Goal: Task Accomplishment & Management: Use online tool/utility

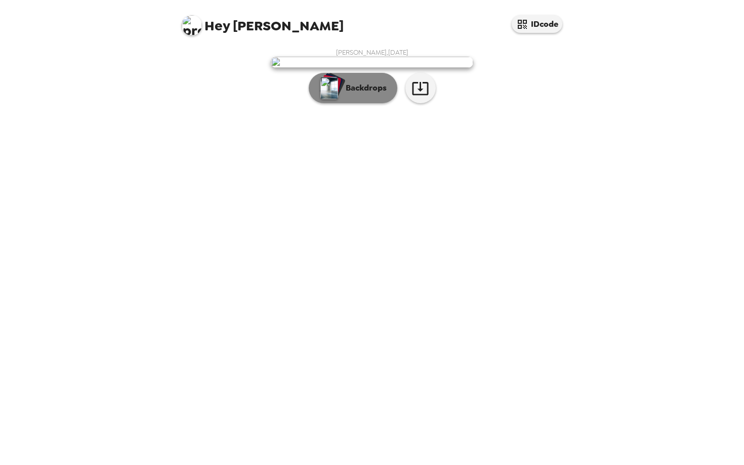
click at [340, 101] on div "button" at bounding box center [329, 87] width 20 height 25
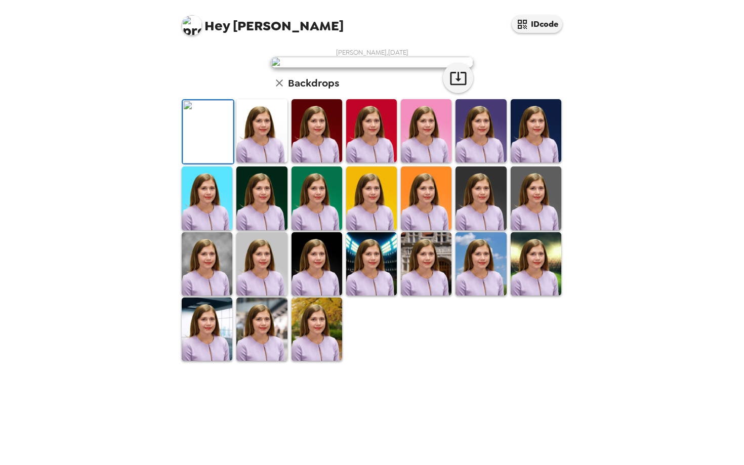
scroll to position [24, 0]
click at [518, 162] on img at bounding box center [536, 130] width 51 height 63
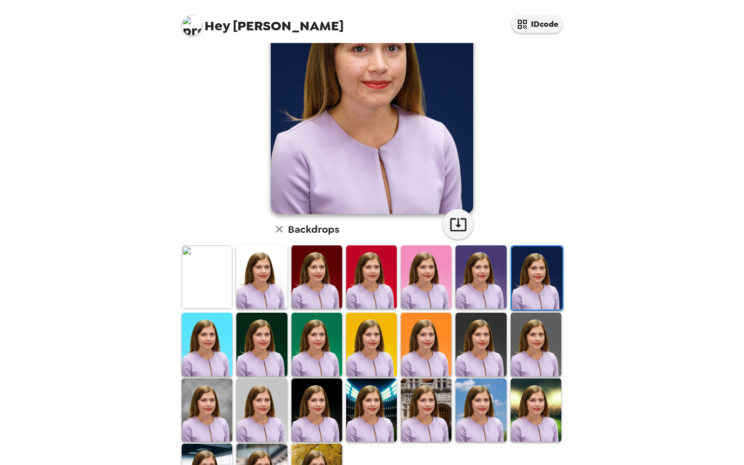
click at [272, 340] on img at bounding box center [261, 344] width 51 height 63
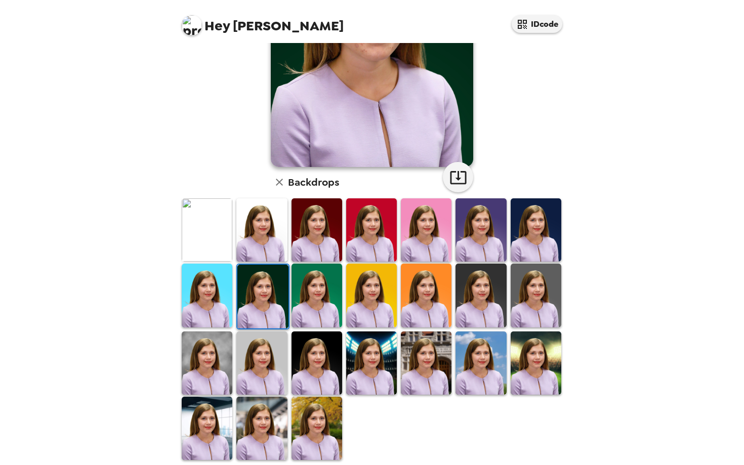
scroll to position [145, 0]
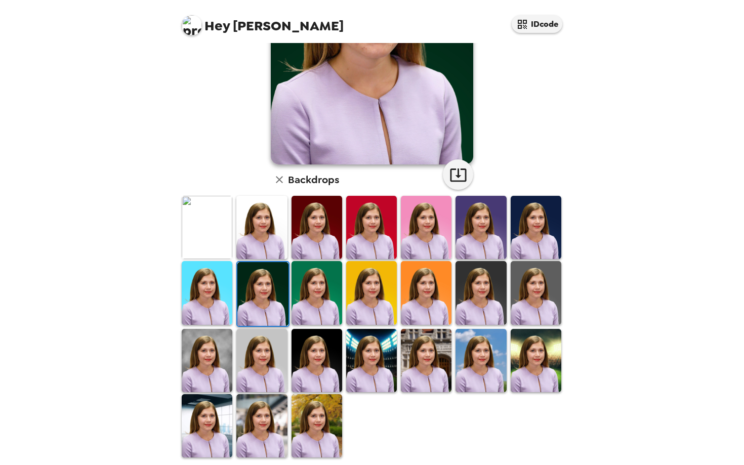
click at [372, 345] on img at bounding box center [371, 360] width 51 height 63
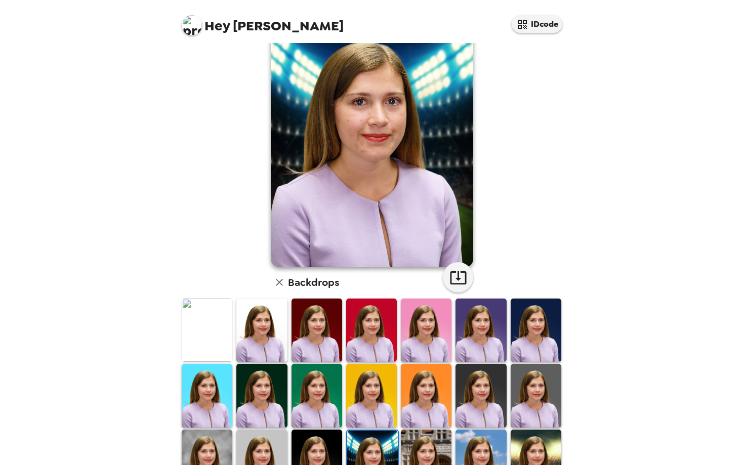
scroll to position [0, 0]
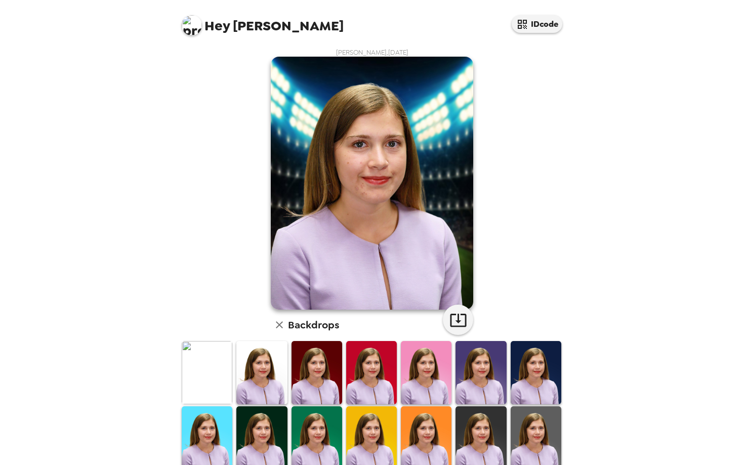
click at [208, 372] on img at bounding box center [207, 372] width 51 height 63
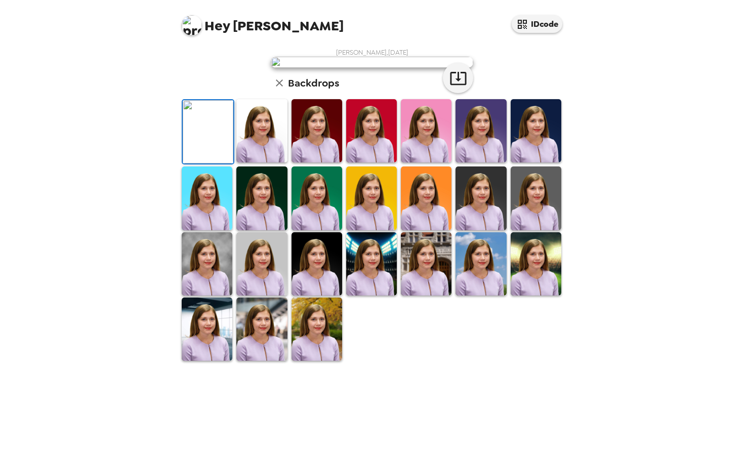
click at [374, 162] on img at bounding box center [371, 130] width 51 height 63
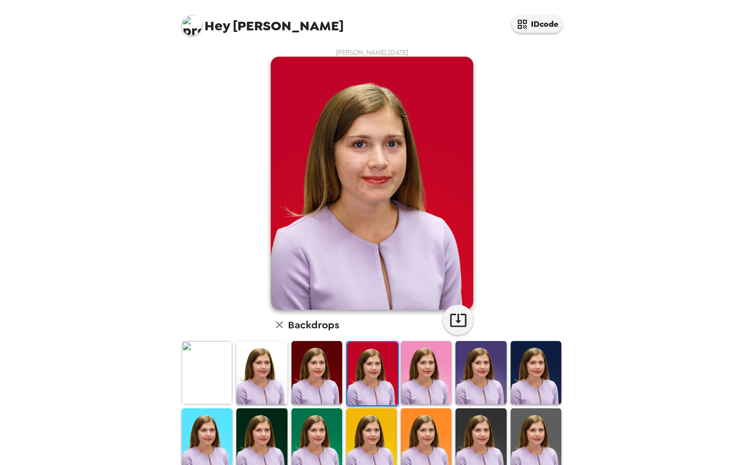
click at [305, 361] on img at bounding box center [316, 372] width 51 height 63
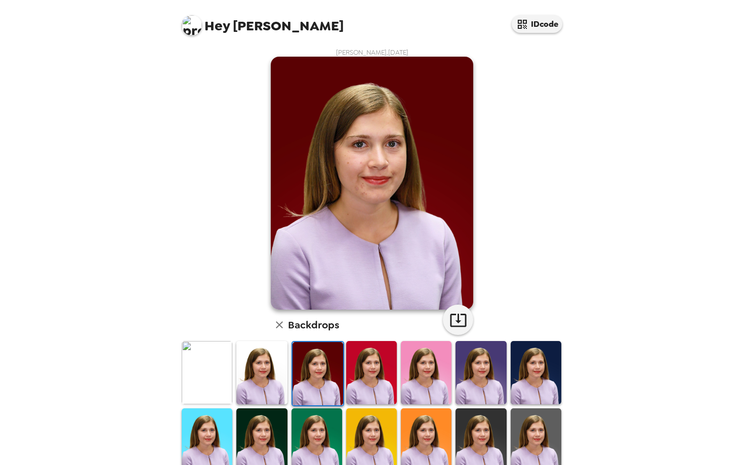
scroll to position [52, 0]
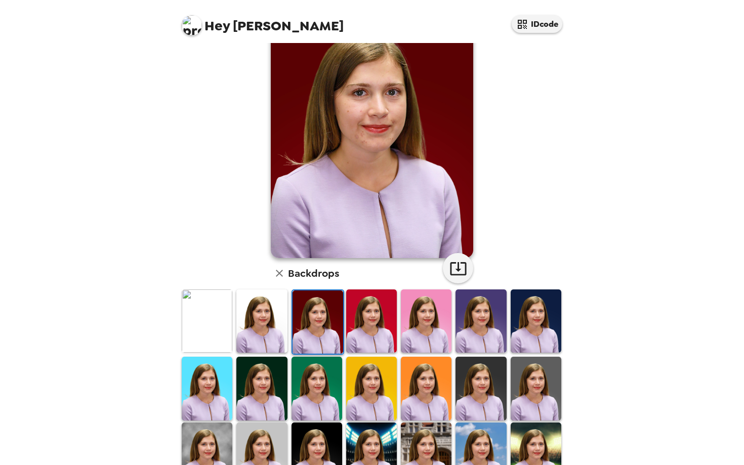
click at [517, 383] on img at bounding box center [536, 388] width 51 height 63
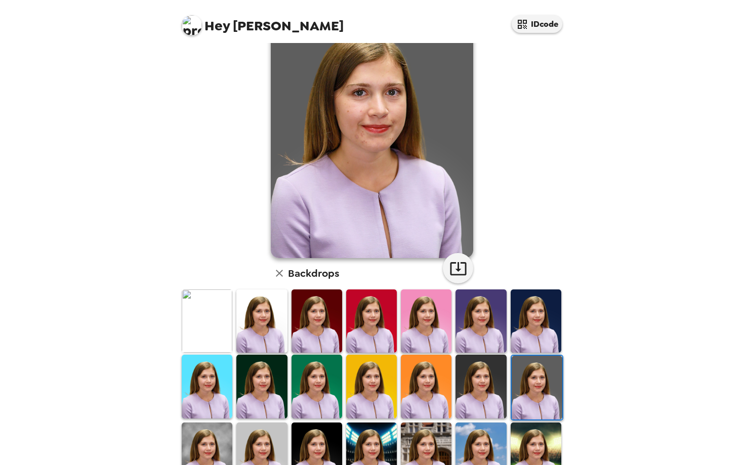
click at [487, 383] on img at bounding box center [480, 386] width 51 height 63
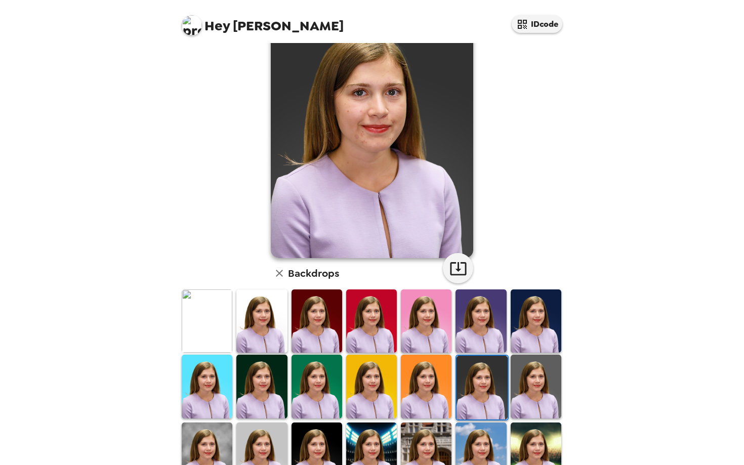
click at [398, 387] on div at bounding box center [371, 387] width 55 height 67
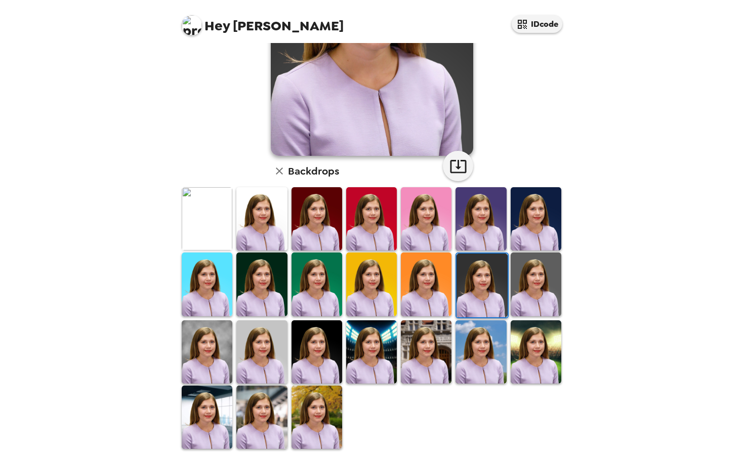
scroll to position [0, 0]
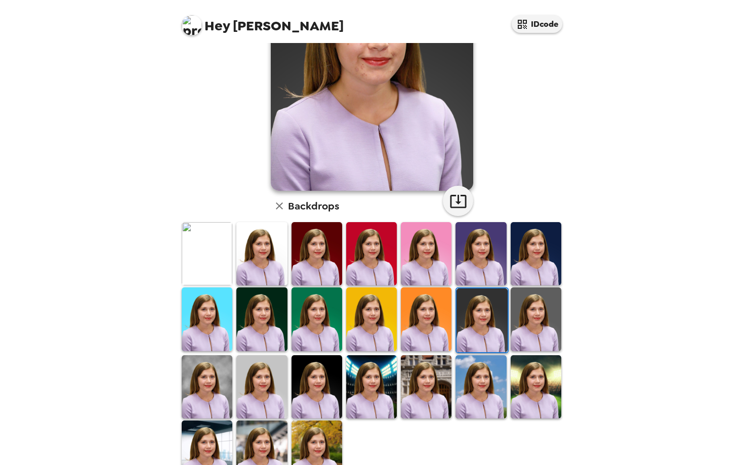
click at [314, 330] on img at bounding box center [316, 318] width 51 height 63
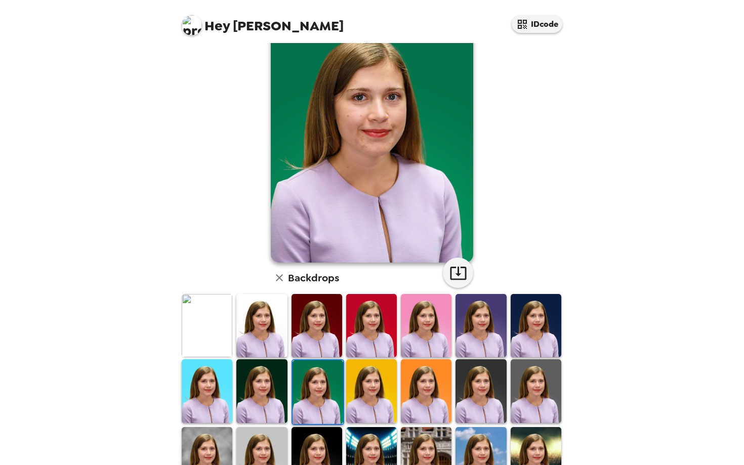
scroll to position [46, 0]
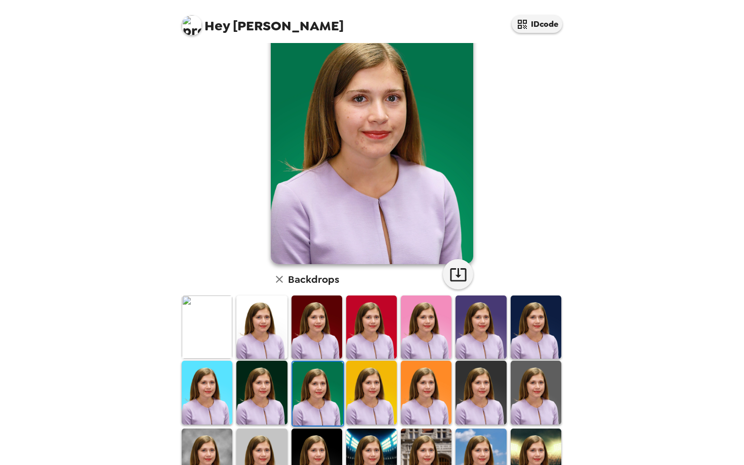
click at [317, 326] on img at bounding box center [316, 327] width 51 height 63
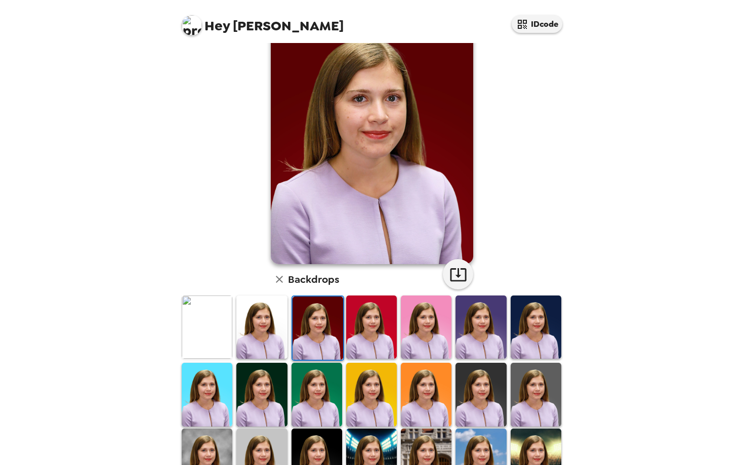
click at [365, 324] on img at bounding box center [371, 327] width 51 height 63
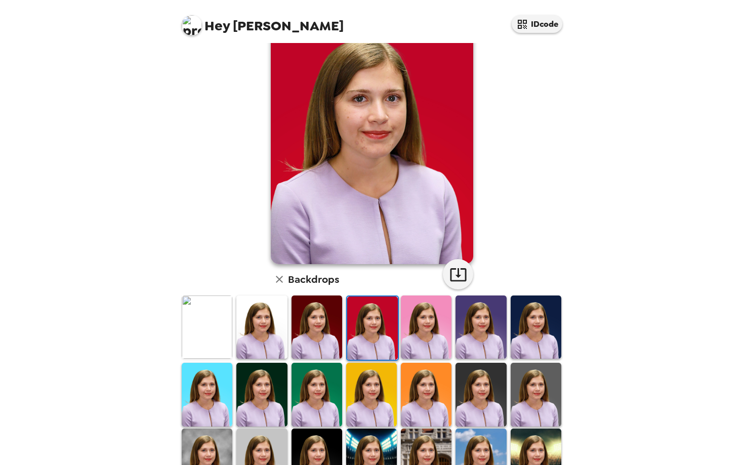
click at [446, 328] on img at bounding box center [426, 327] width 51 height 63
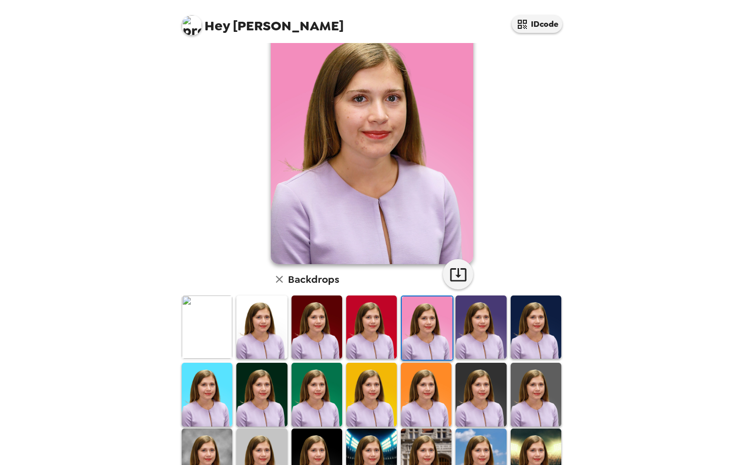
click at [533, 329] on img at bounding box center [536, 327] width 51 height 63
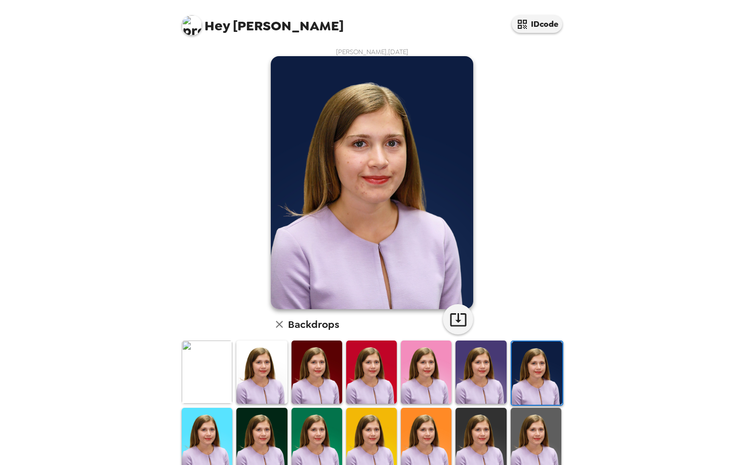
scroll to position [2, 0]
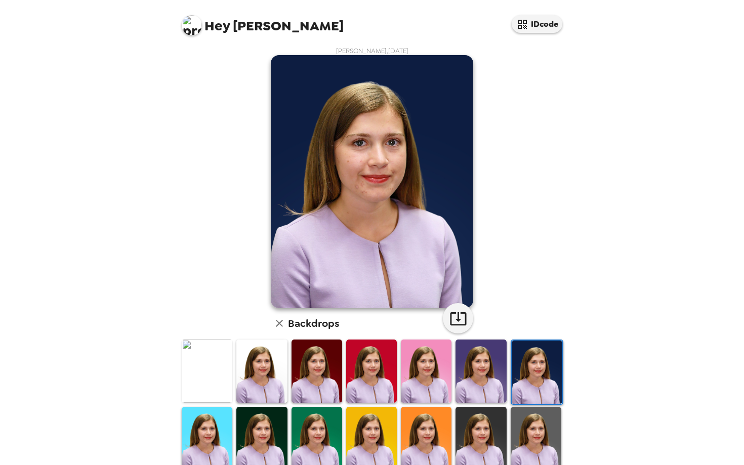
click at [525, 411] on img at bounding box center [536, 438] width 51 height 63
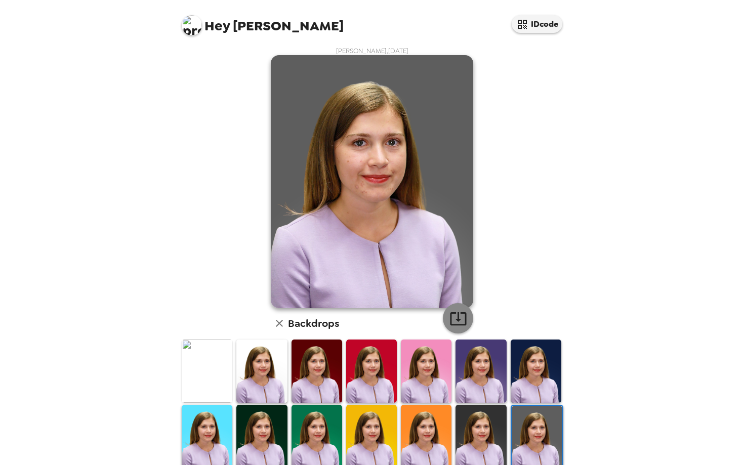
click at [450, 315] on icon "button" at bounding box center [458, 318] width 16 height 13
